Goal: Task Accomplishment & Management: Manage account settings

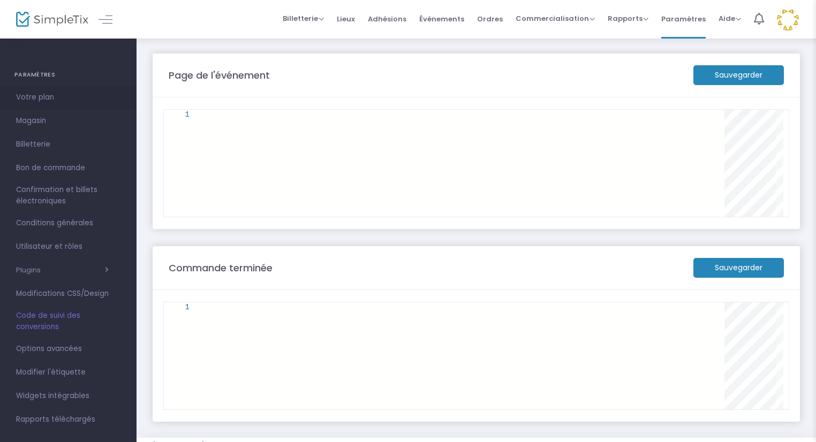
click at [38, 95] on font "Votre plan" at bounding box center [35, 97] width 38 height 10
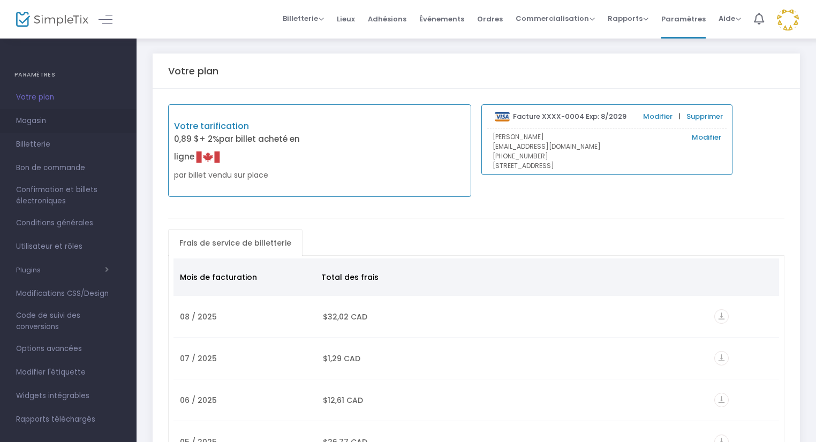
click at [27, 119] on font "Magasin" at bounding box center [31, 121] width 30 height 10
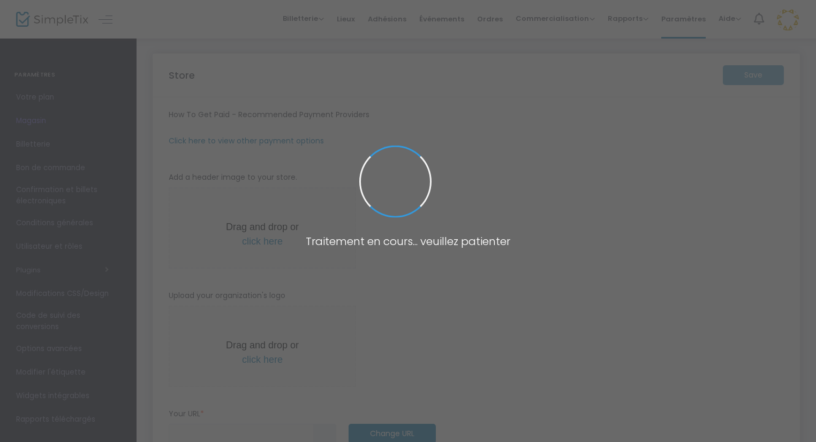
type input "[URL]"
type input "13,000 %"
radio input "true"
type input "Les Compagnons des francs loisirs"
type input "[PHONE_NUMBER]"
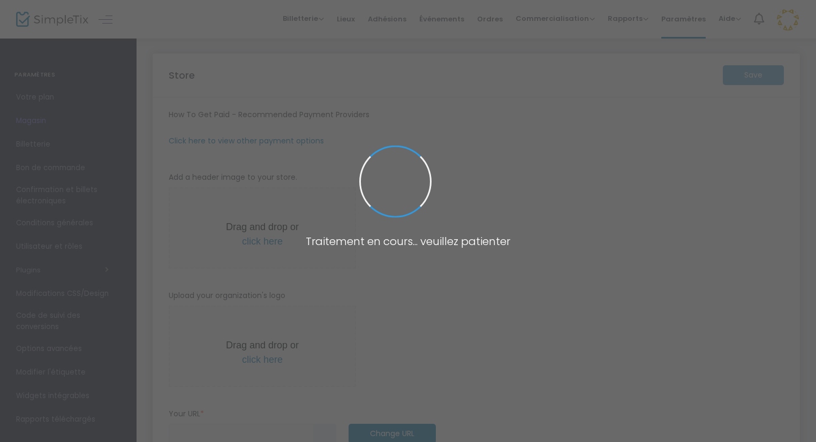
type input "[EMAIL_ADDRESS][DOMAIN_NAME]"
type input "[DOMAIN_NAME][URL][DOMAIN_NAME]"
type input "les_cdfl"
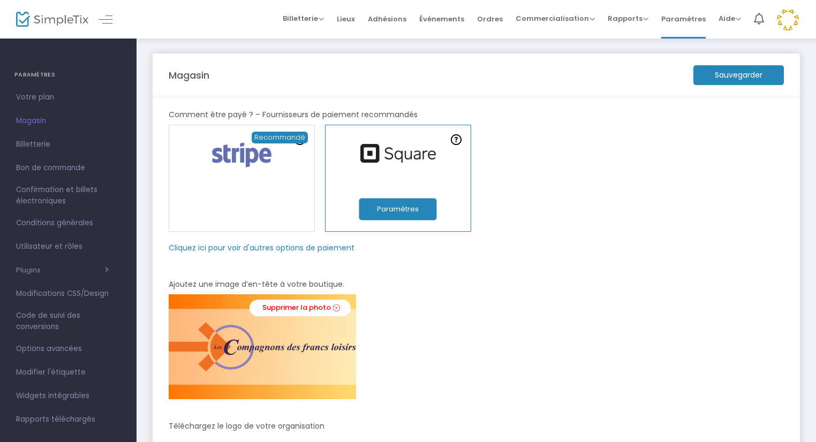
click at [27, 119] on body "Traitement en cours... veuillez patienter Texte d'origine Évaluez cette traduct…" at bounding box center [408, 221] width 816 height 442
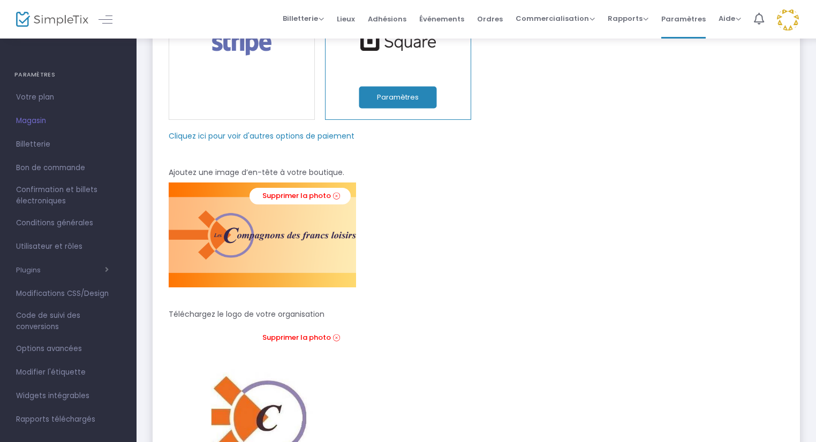
scroll to position [33, 0]
